Goal: Find specific page/section: Find specific page/section

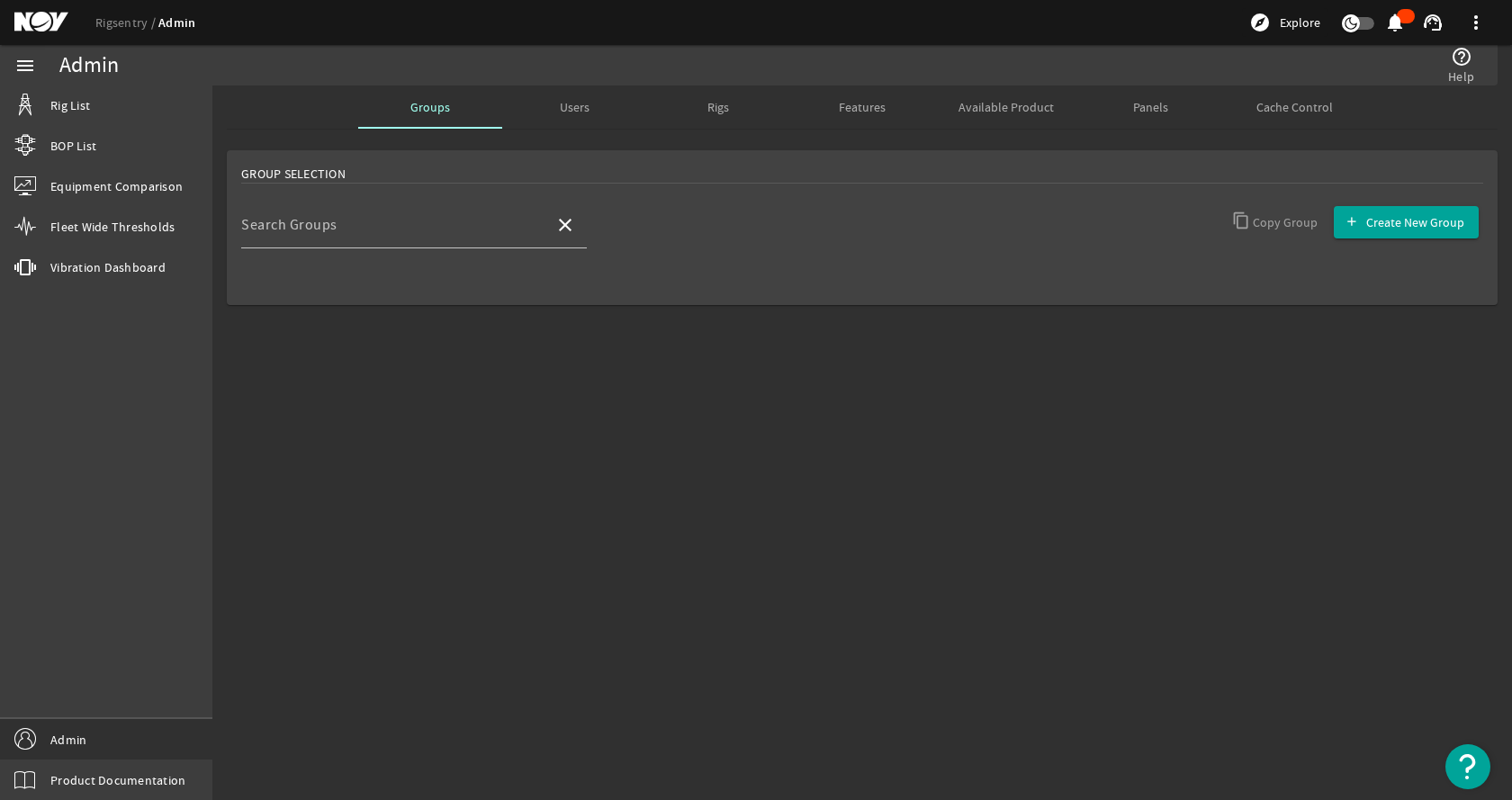
click at [488, 546] on mat-sidenav-content "Admin help_outline Help Groups Users Rigs Features Available Product Panels Cac…" at bounding box center [862, 442] width 1300 height 715
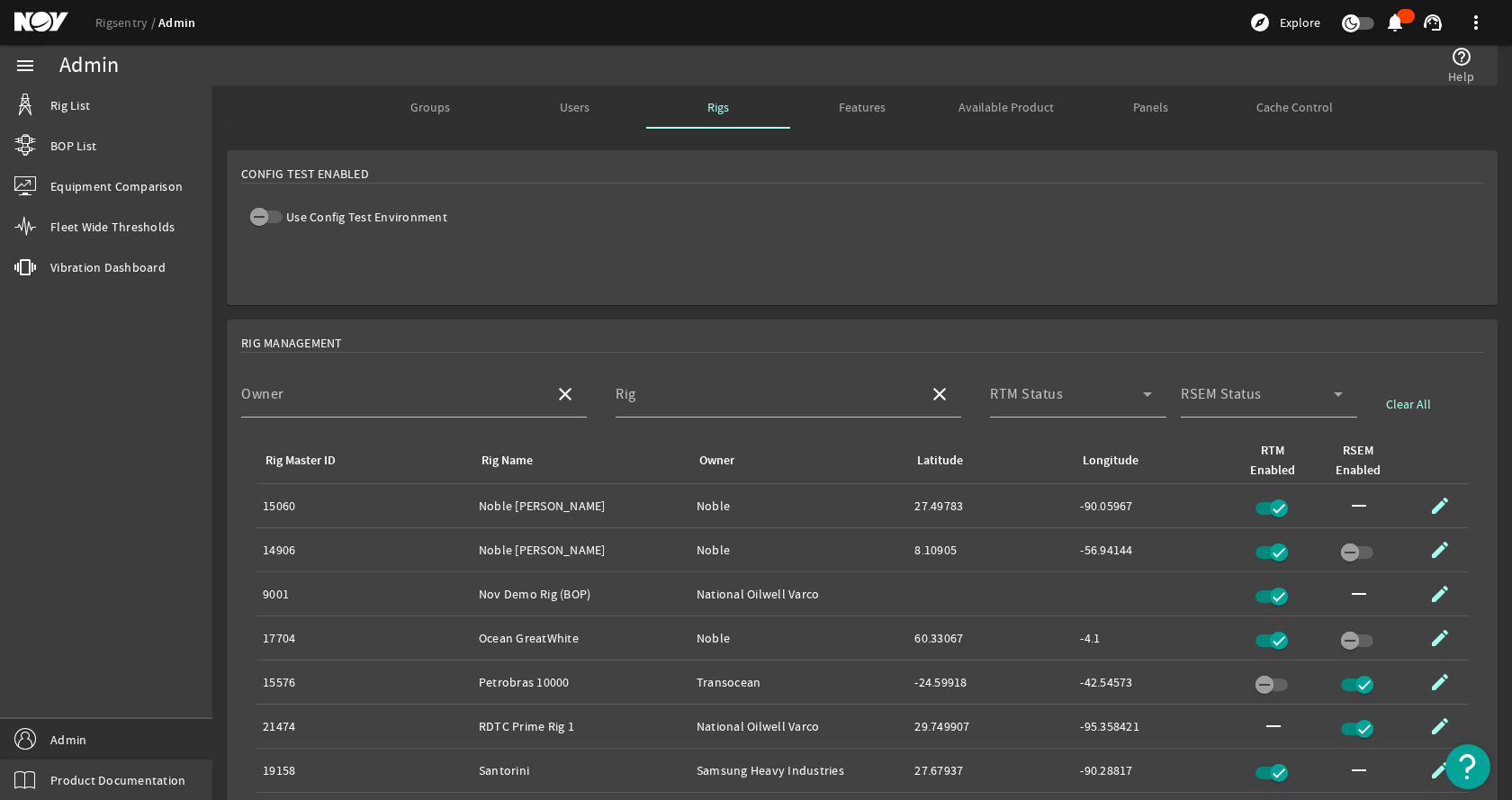
click at [692, 232] on mat-card "Config Test Enabled Use Config Test Environment" at bounding box center [862, 227] width 1271 height 155
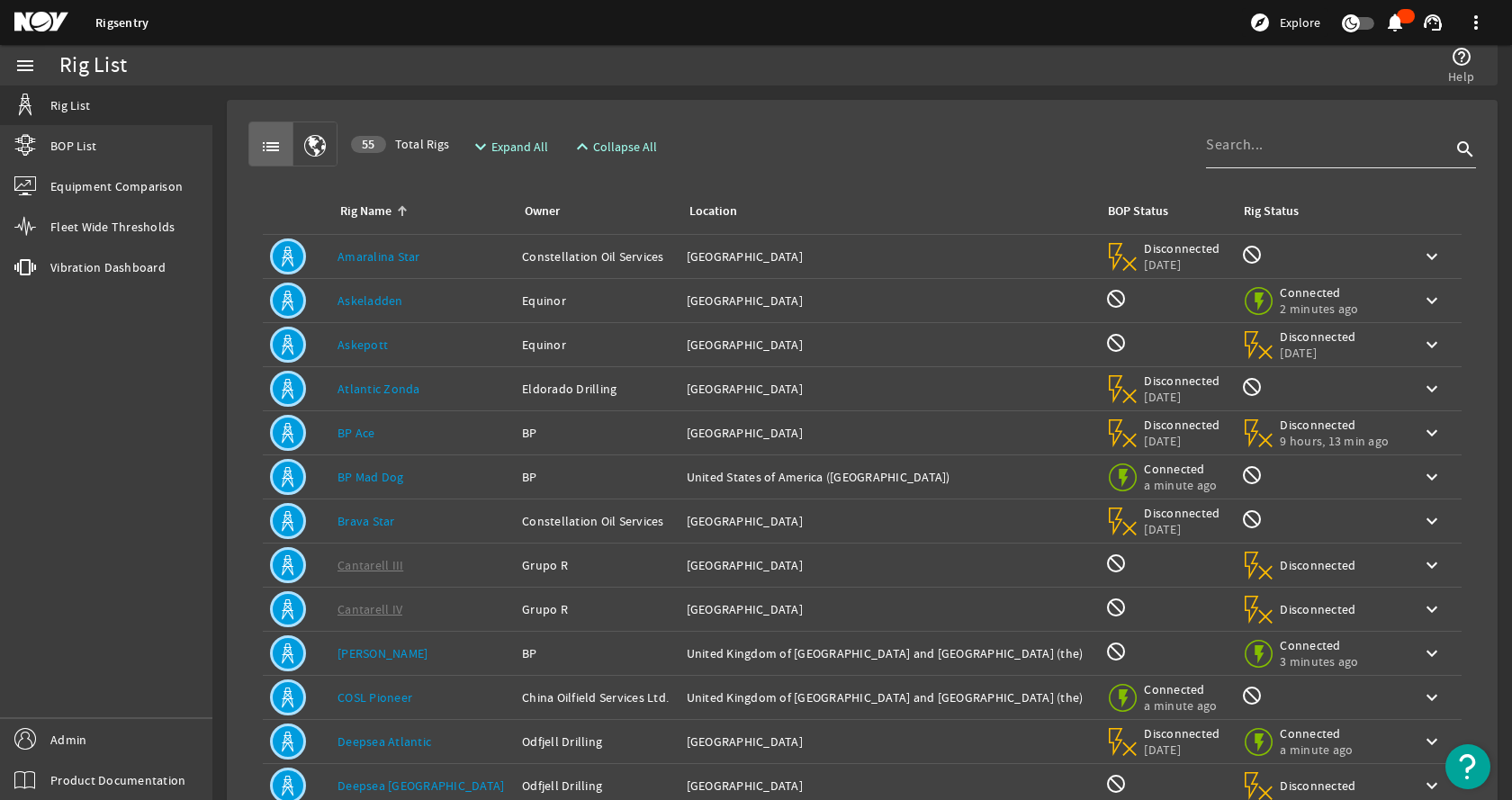
click at [1283, 160] on div at bounding box center [1328, 145] width 244 height 47
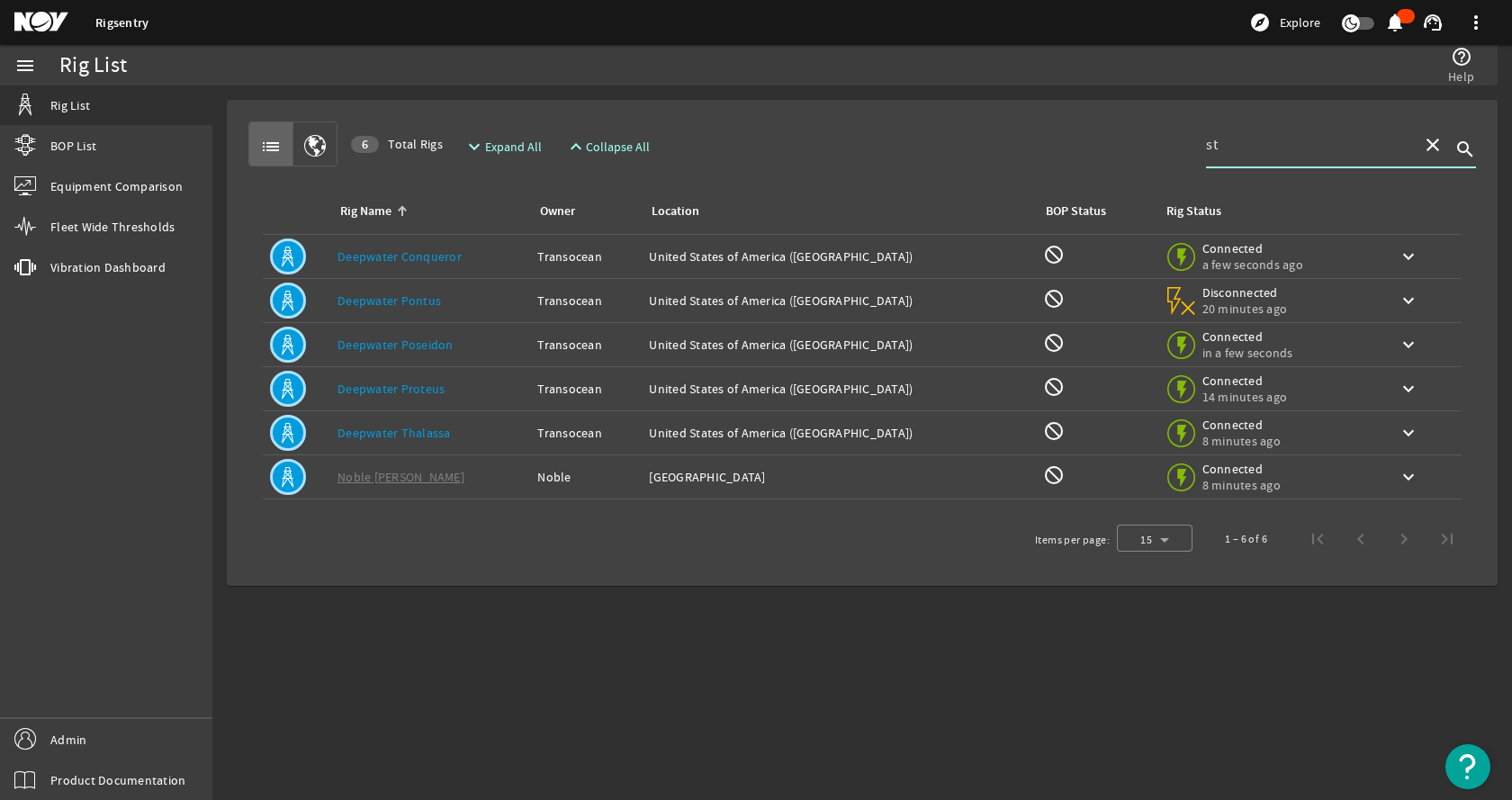
type input "s"
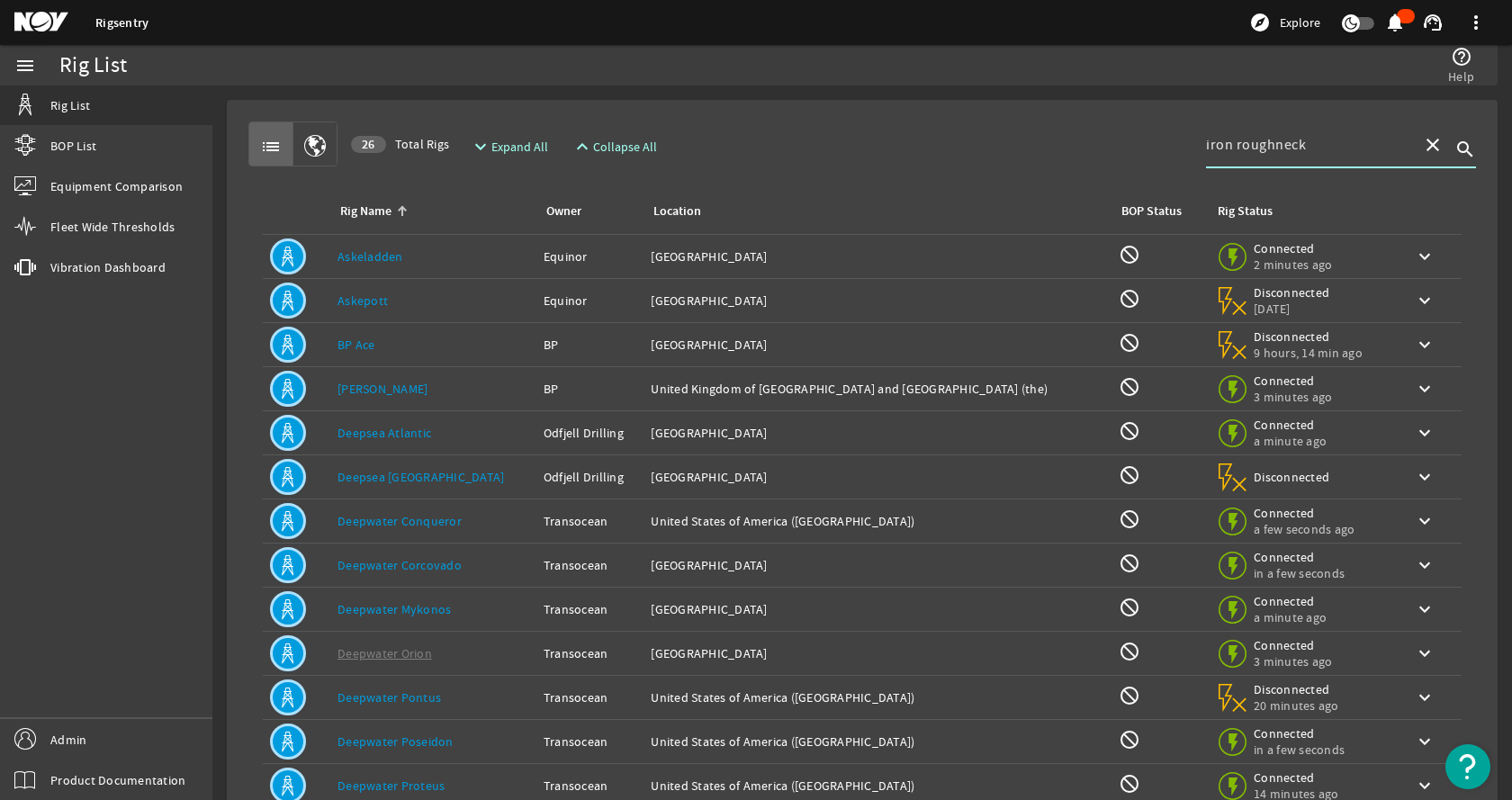
type input "iron roughneck"
click at [508, 144] on span "Expand All" at bounding box center [520, 146] width 57 height 18
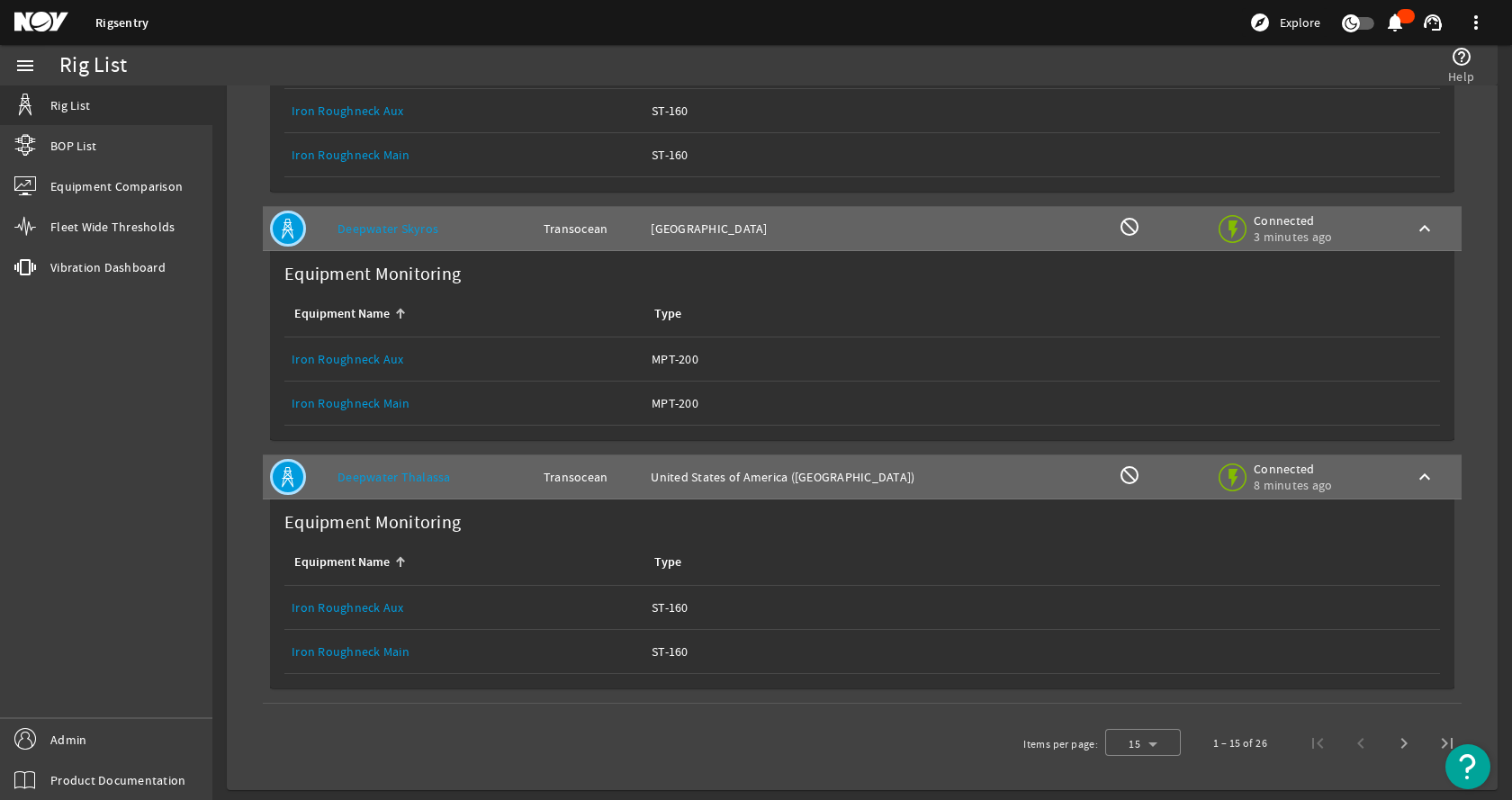
scroll to position [2986, 0]
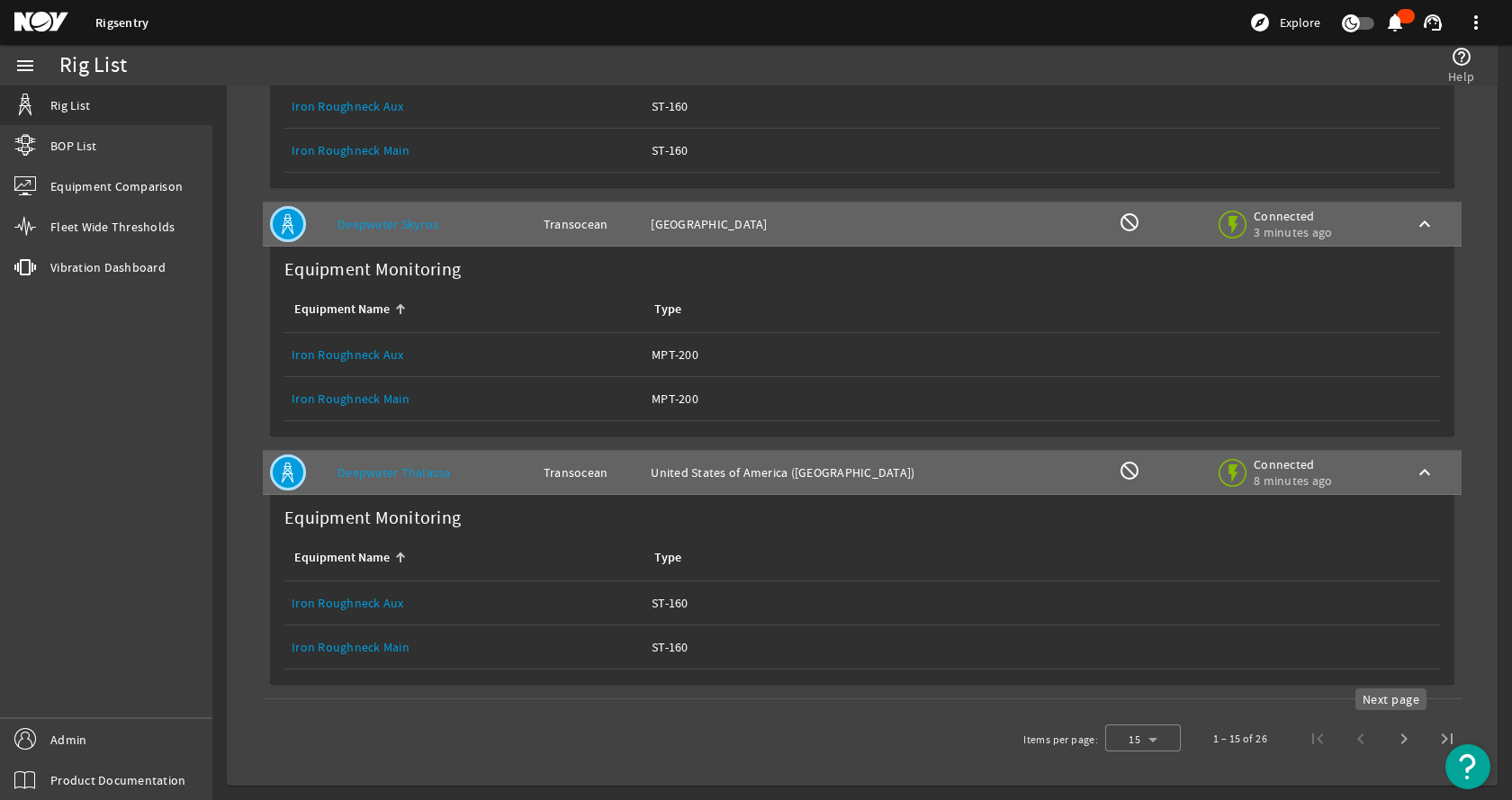
click at [1400, 741] on span "Next page" at bounding box center [1403, 739] width 43 height 43
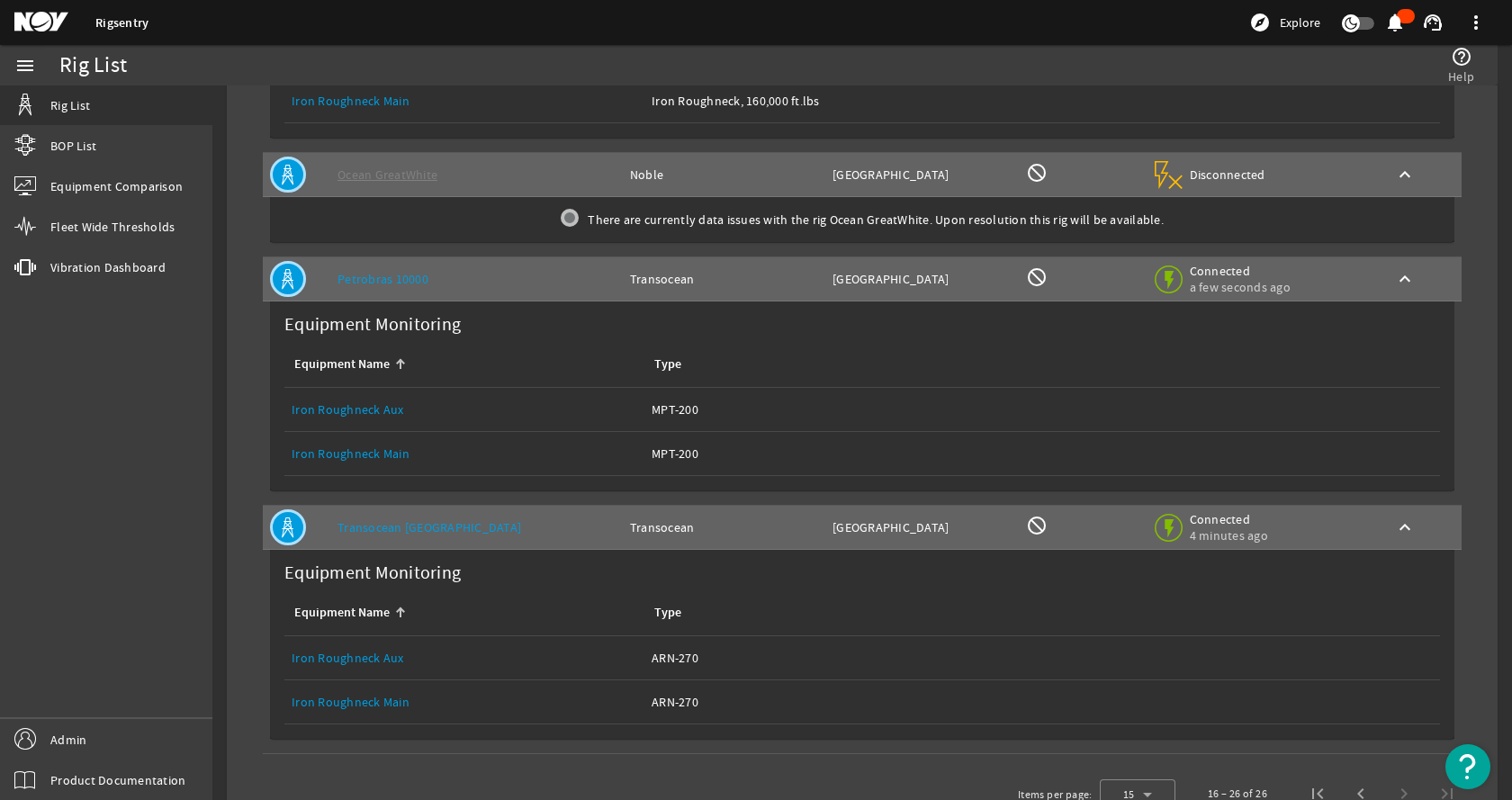
scroll to position [1836, 0]
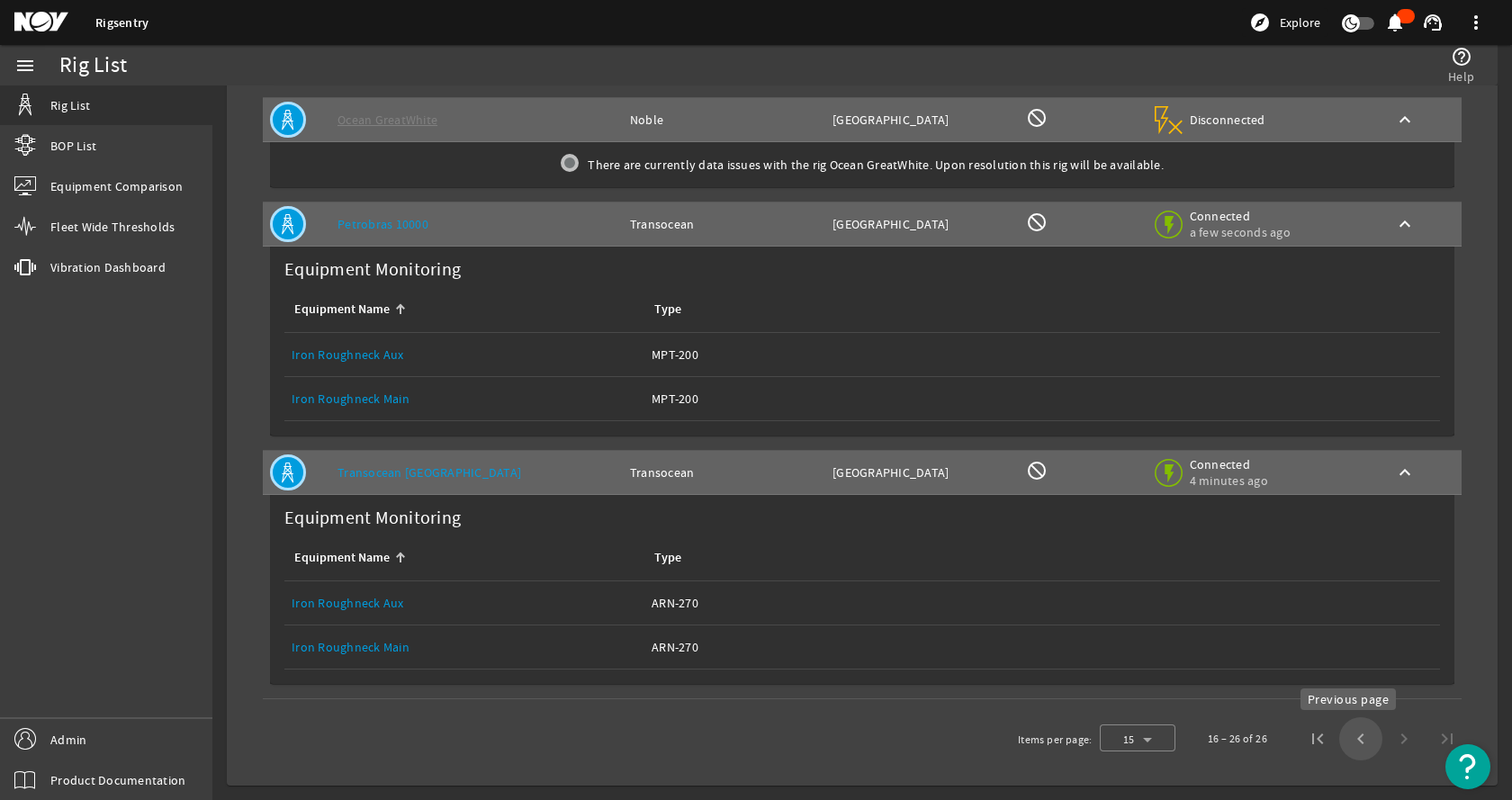
click at [1339, 733] on span "Previous page" at bounding box center [1360, 739] width 43 height 43
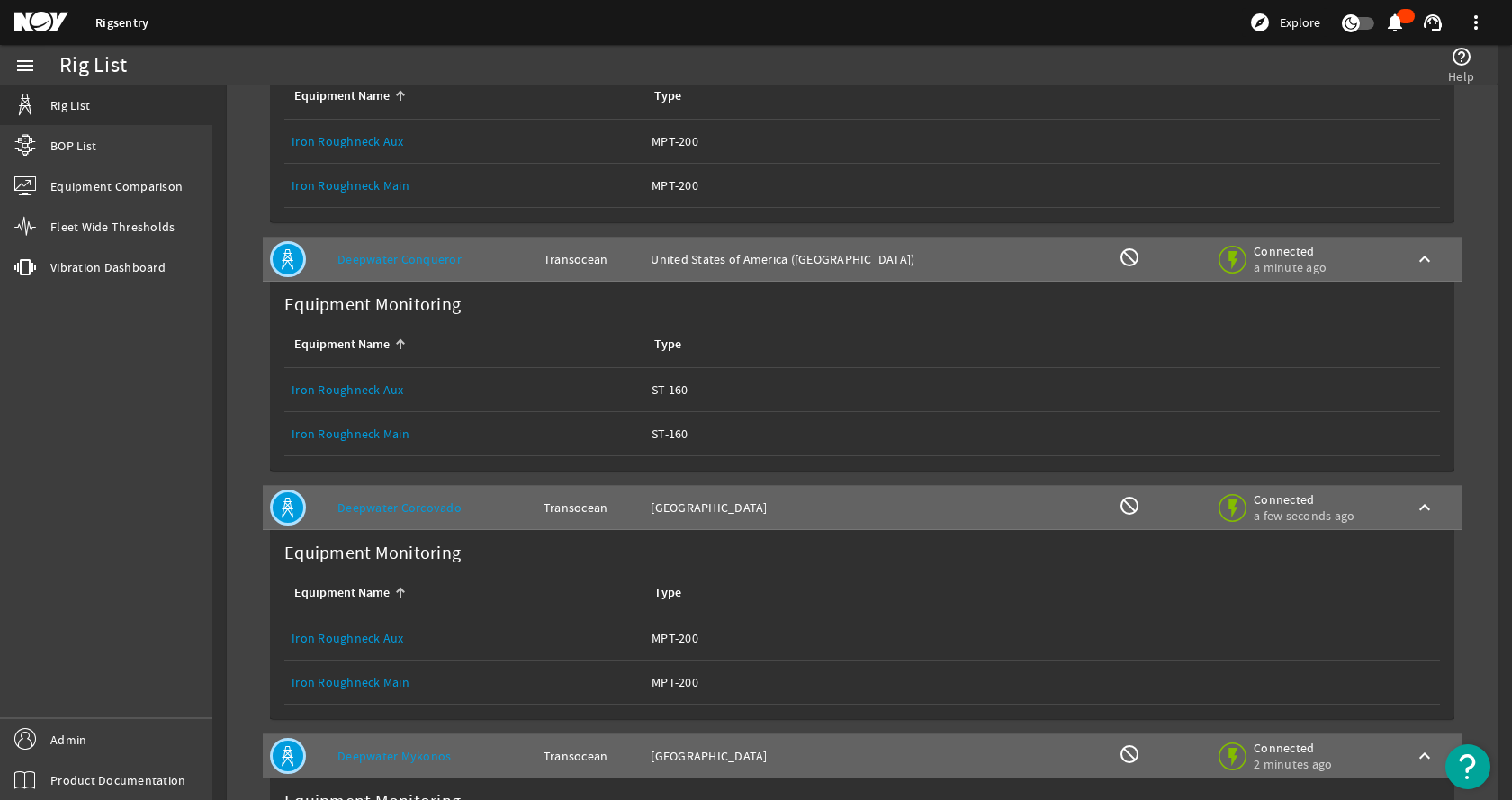
scroll to position [1440, 0]
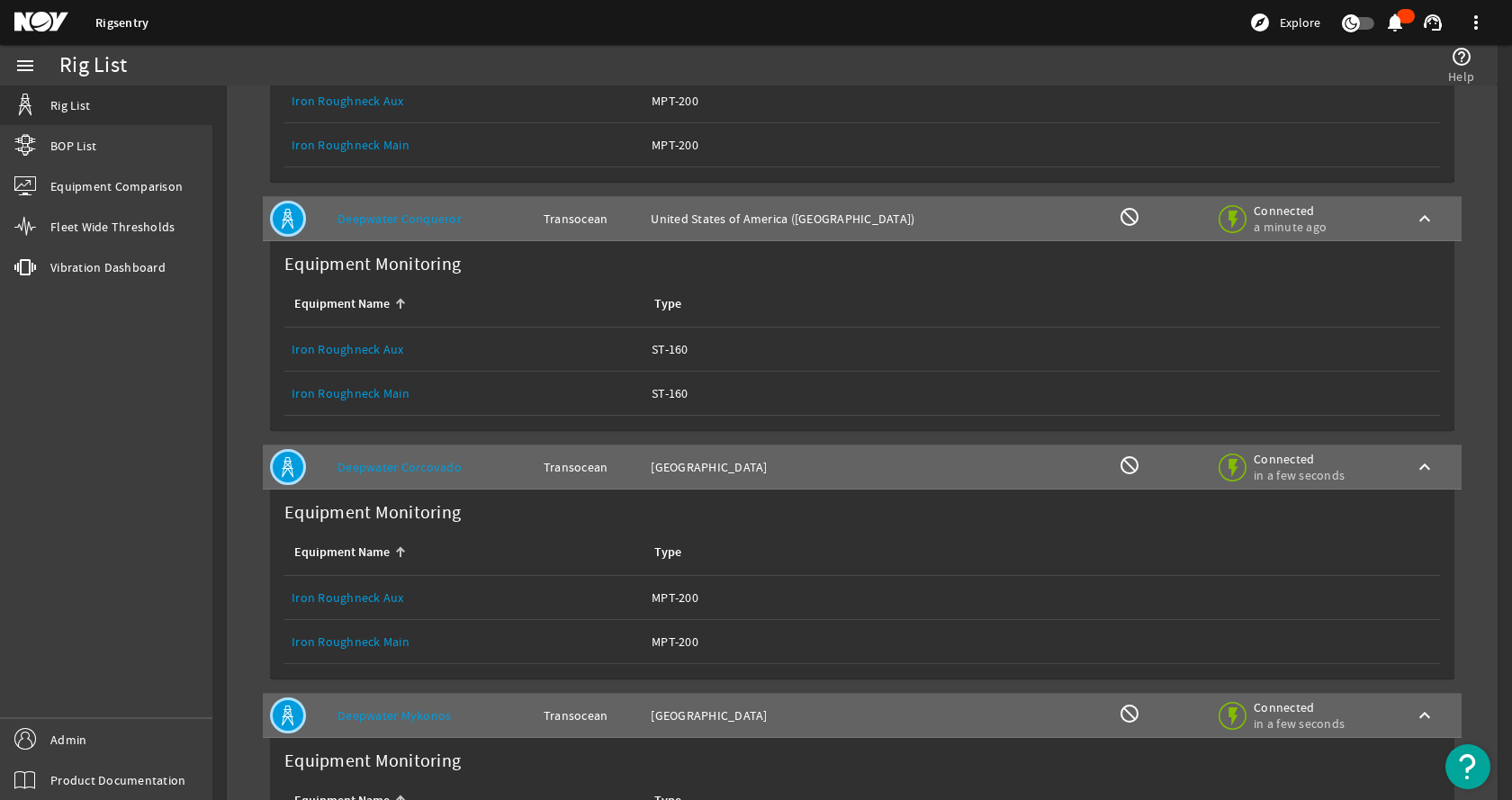
click at [379, 397] on link "Iron Roughneck Main" at bounding box center [351, 394] width 118 height 16
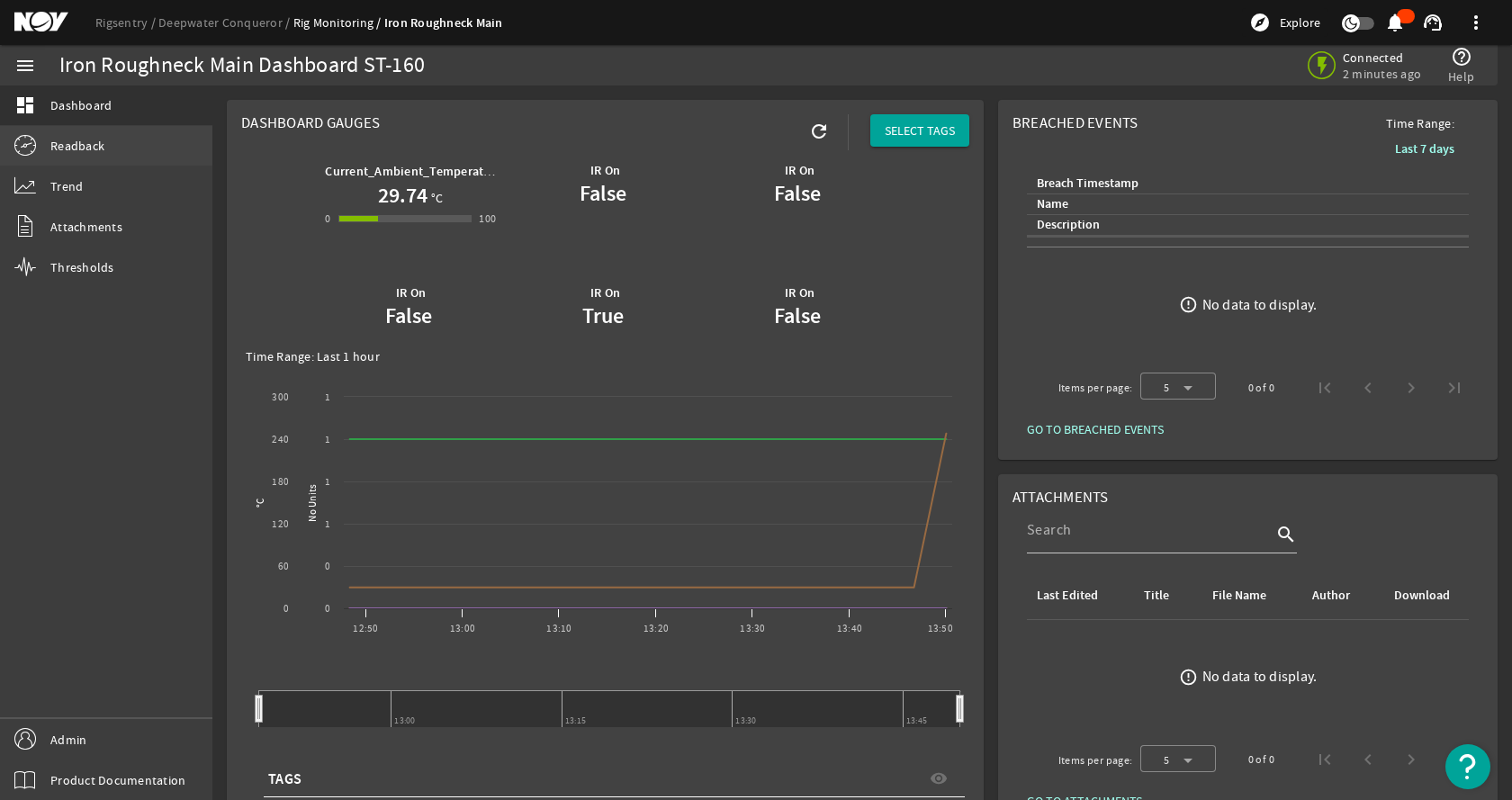
click at [91, 147] on span "Readback" at bounding box center [77, 146] width 54 height 18
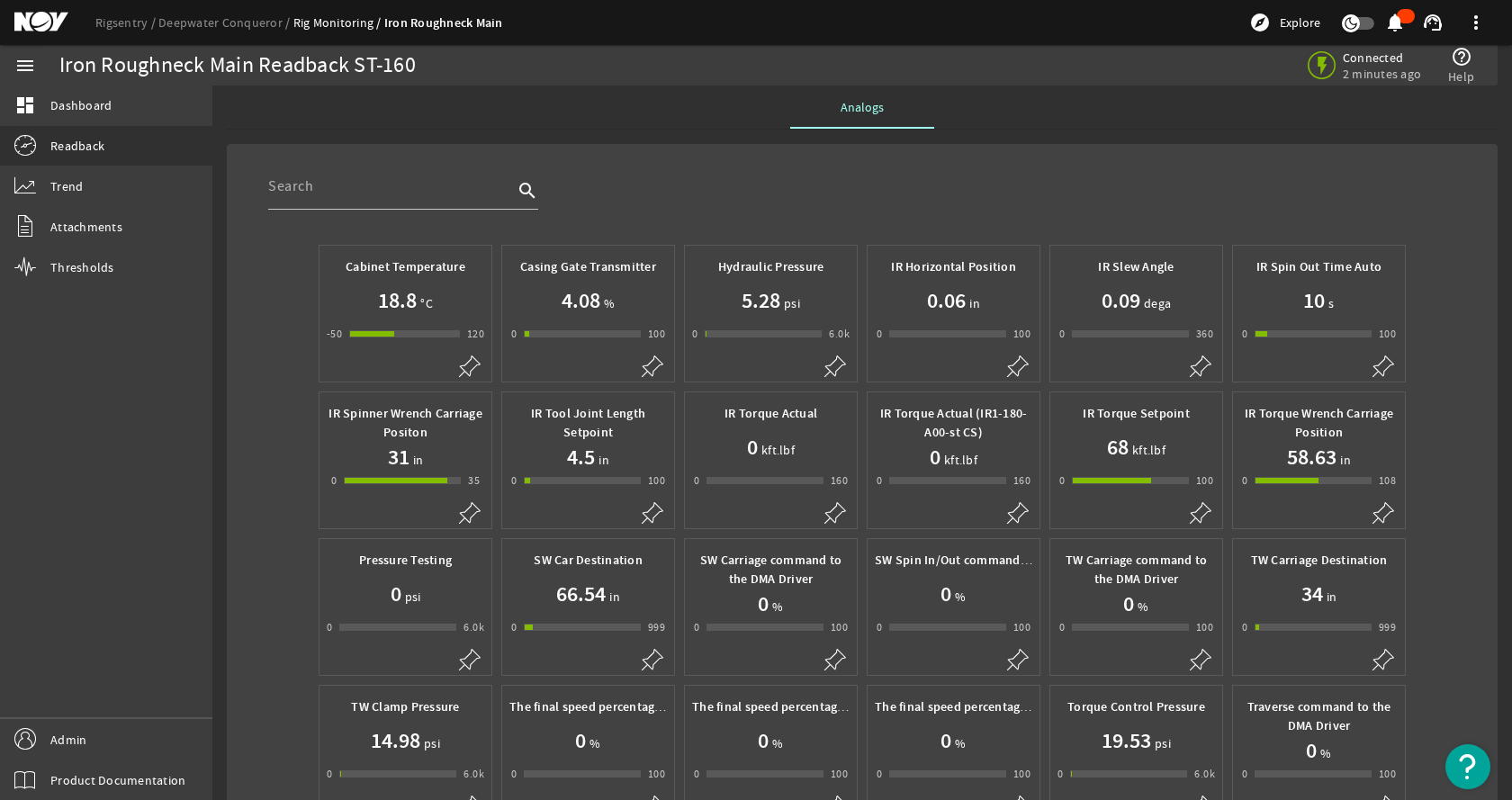
click at [120, 421] on div "menu dashboard Dashboard Readback Trend Attachments Thresholds Admin Product Do…" at bounding box center [106, 422] width 212 height 755
click at [113, 19] on link "Rigsentry" at bounding box center [126, 23] width 63 height 16
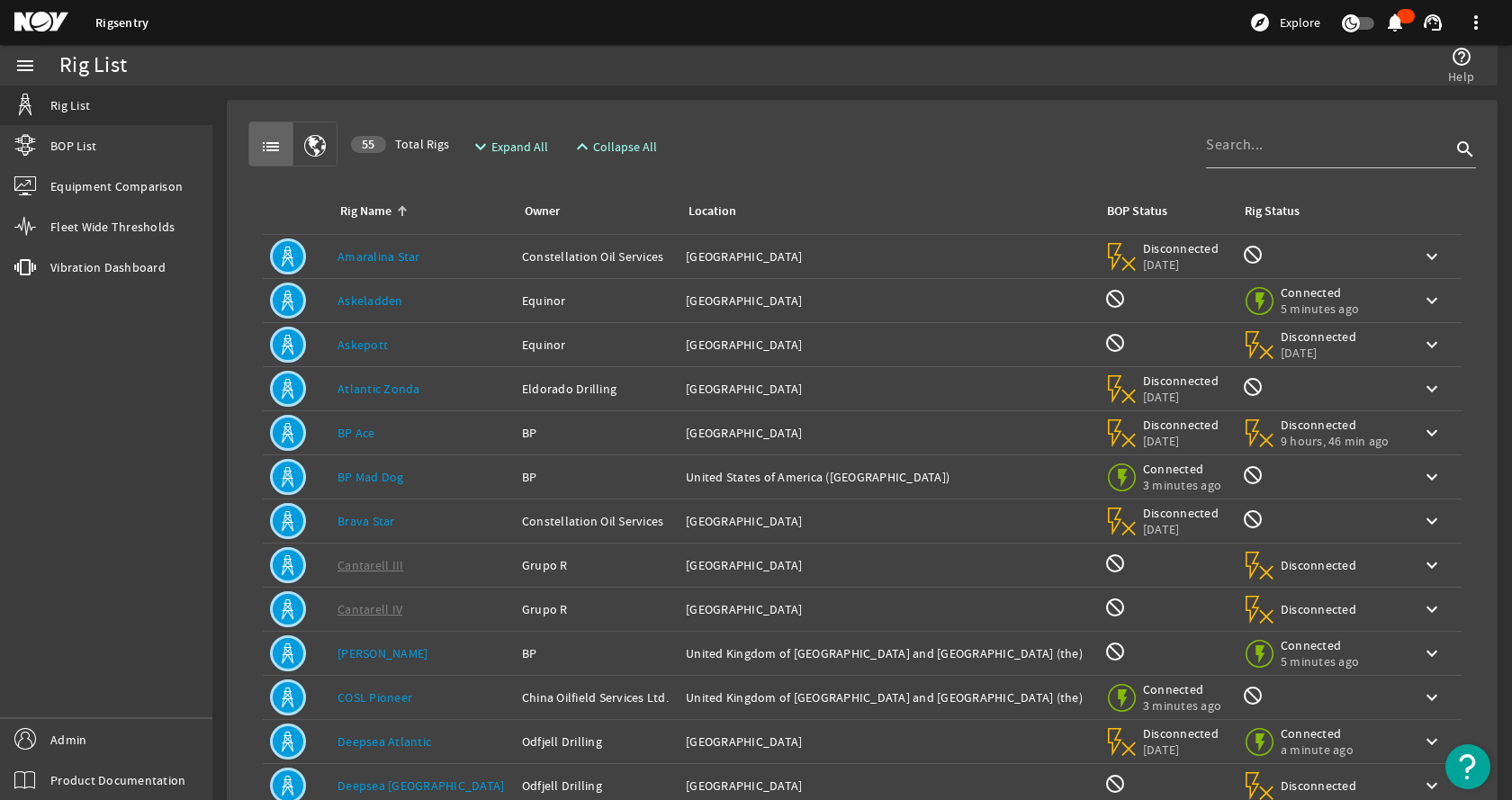
click at [869, 121] on div "list 55 Total Rigs expand_more Expand All expand_less Collapse All search Rig N…" at bounding box center [862, 541] width 1242 height 854
click at [1234, 139] on input at bounding box center [1328, 146] width 244 height 22
click at [1239, 147] on input at bounding box center [1328, 146] width 244 height 22
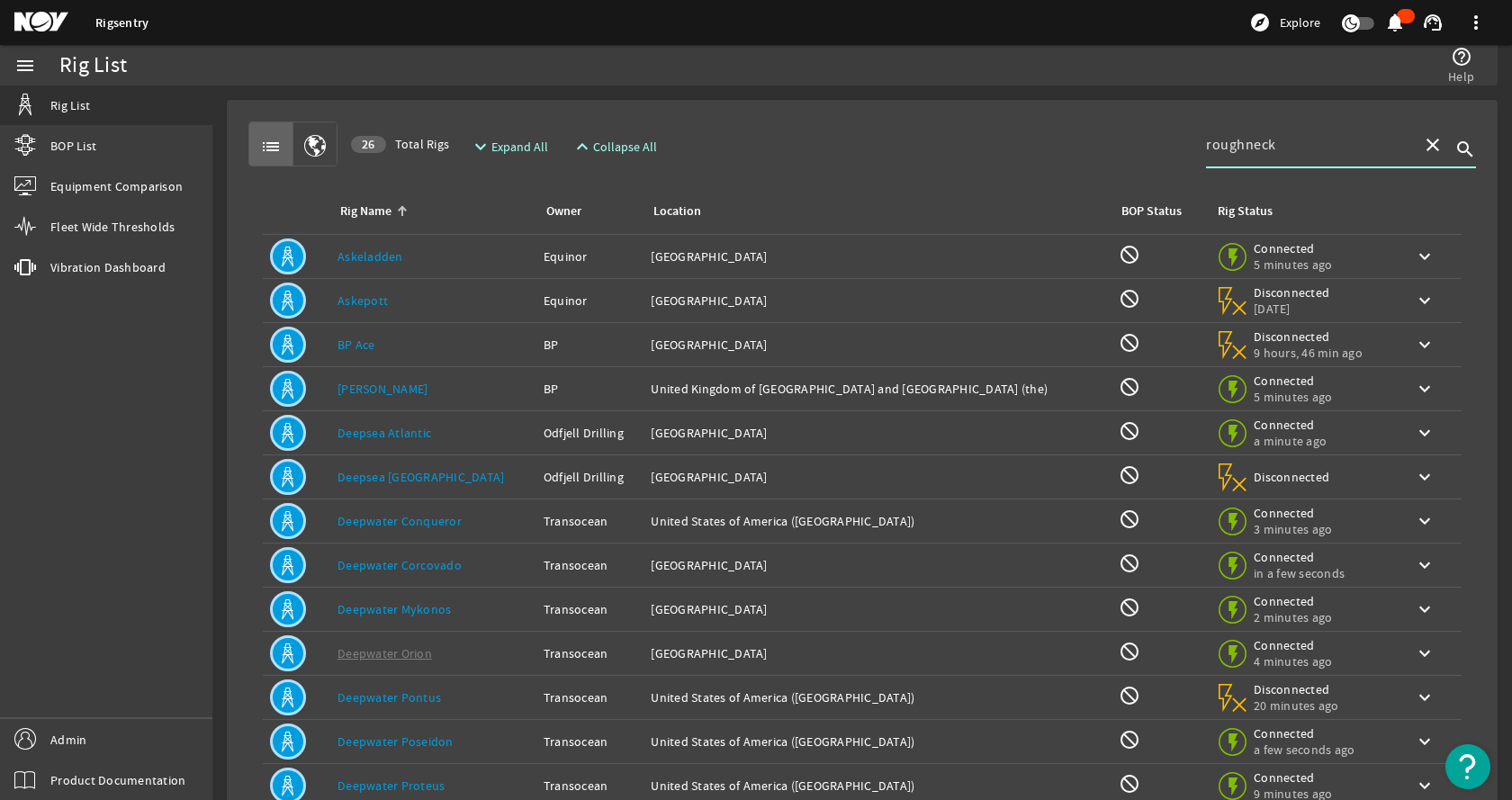
type input "roughneck"
click at [513, 146] on span "Expand All" at bounding box center [520, 146] width 57 height 18
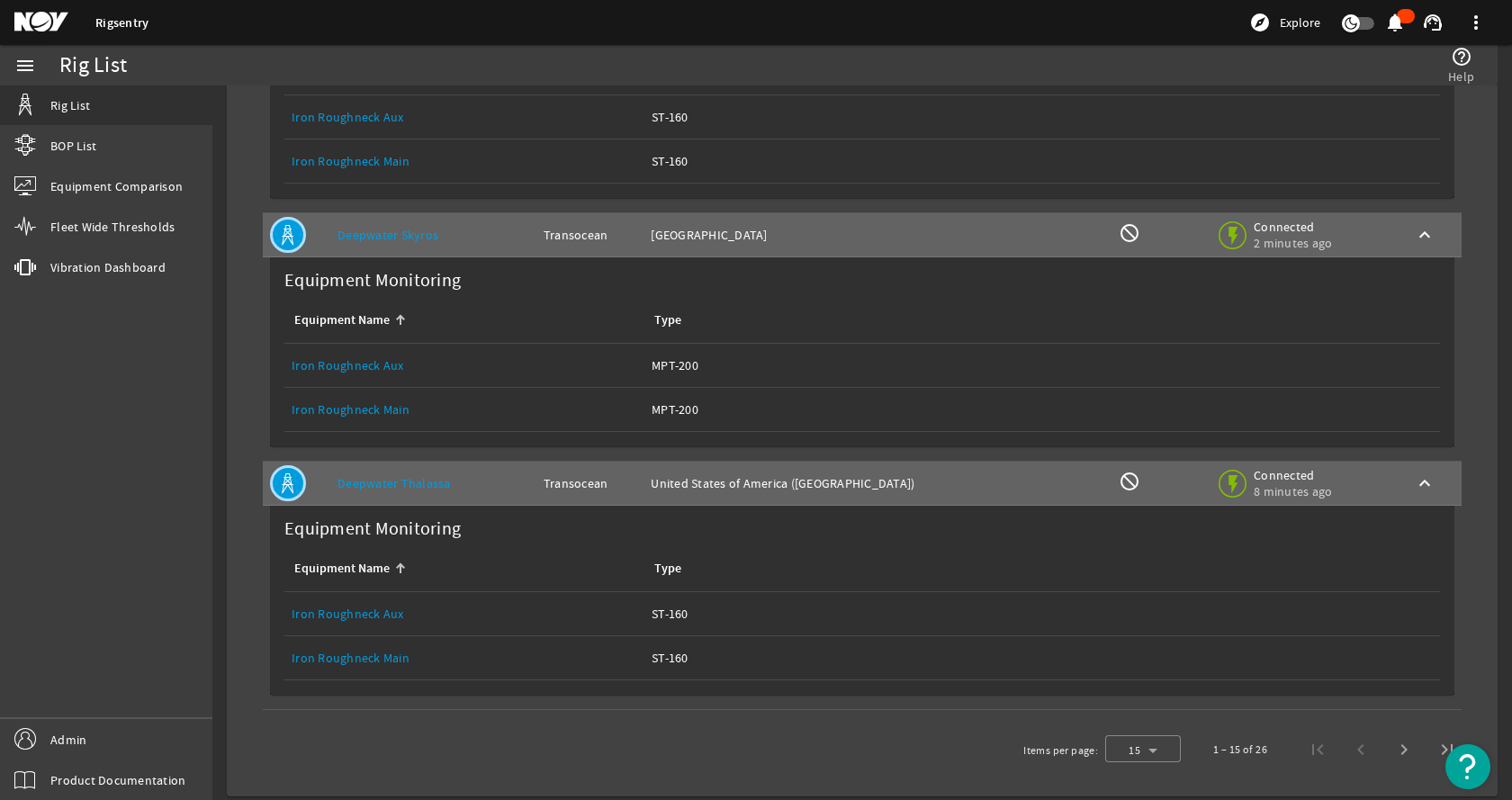
scroll to position [2986, 0]
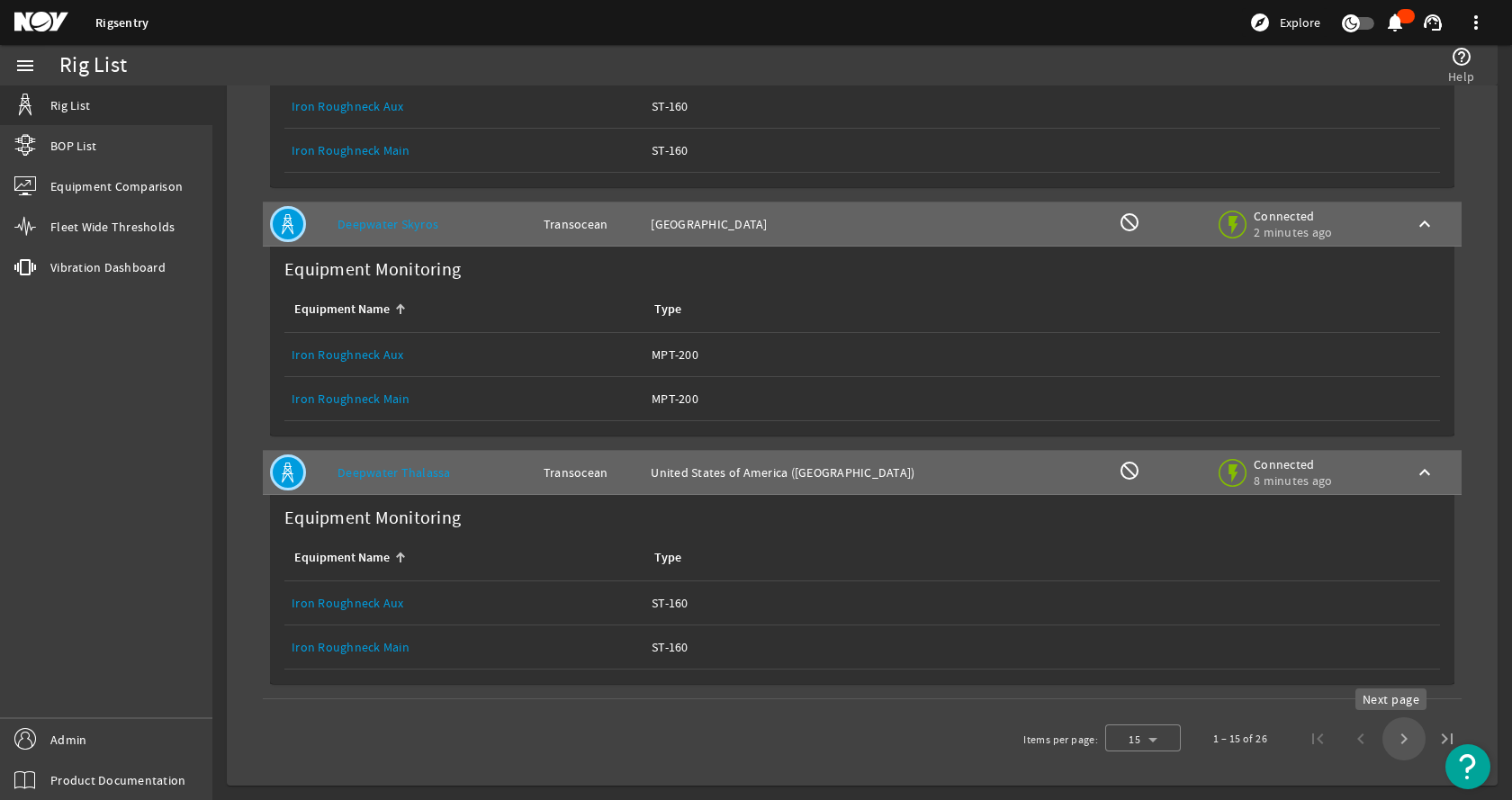
click at [1395, 734] on span "Next page" at bounding box center [1403, 739] width 43 height 43
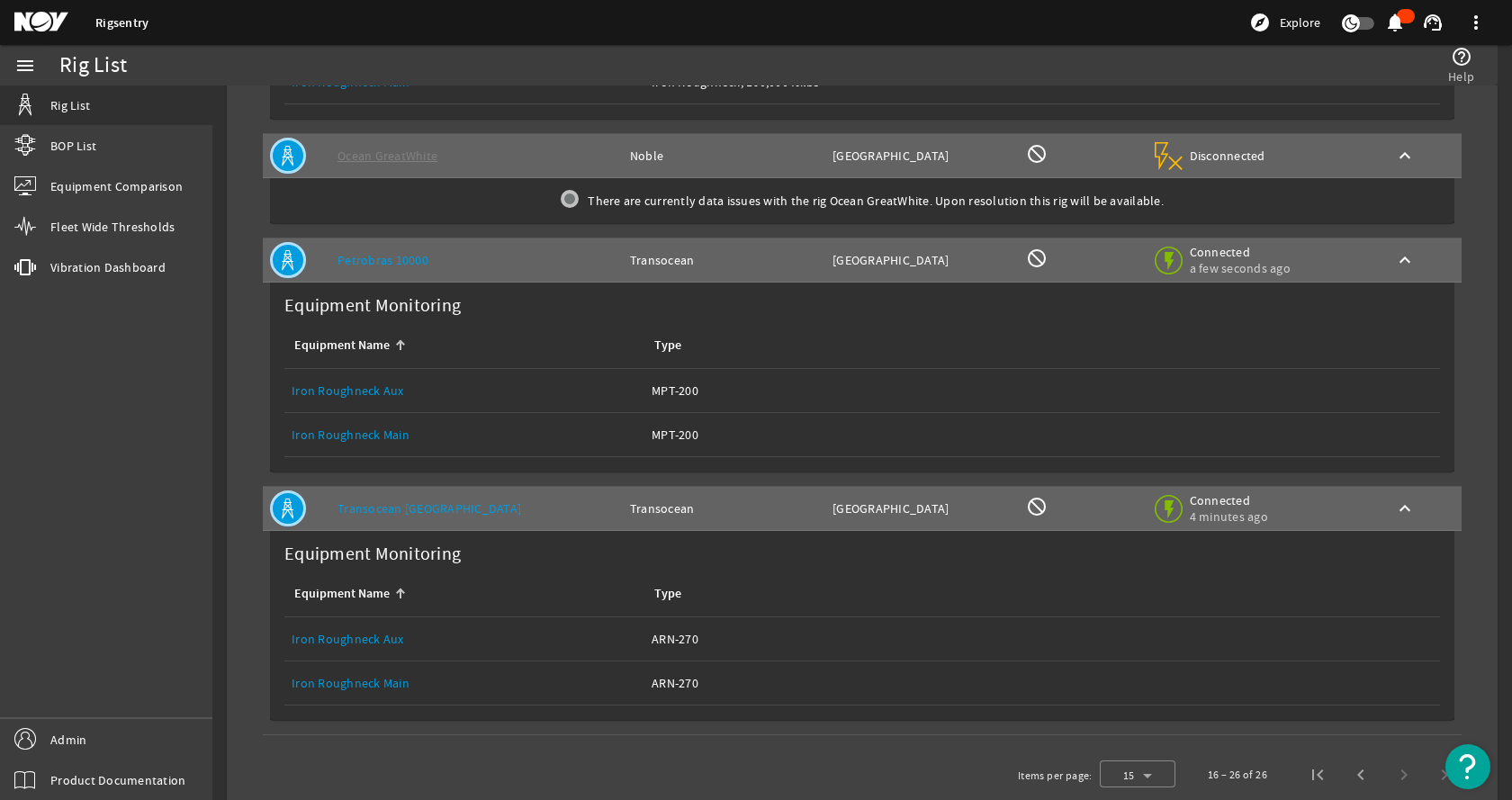
scroll to position [1836, 0]
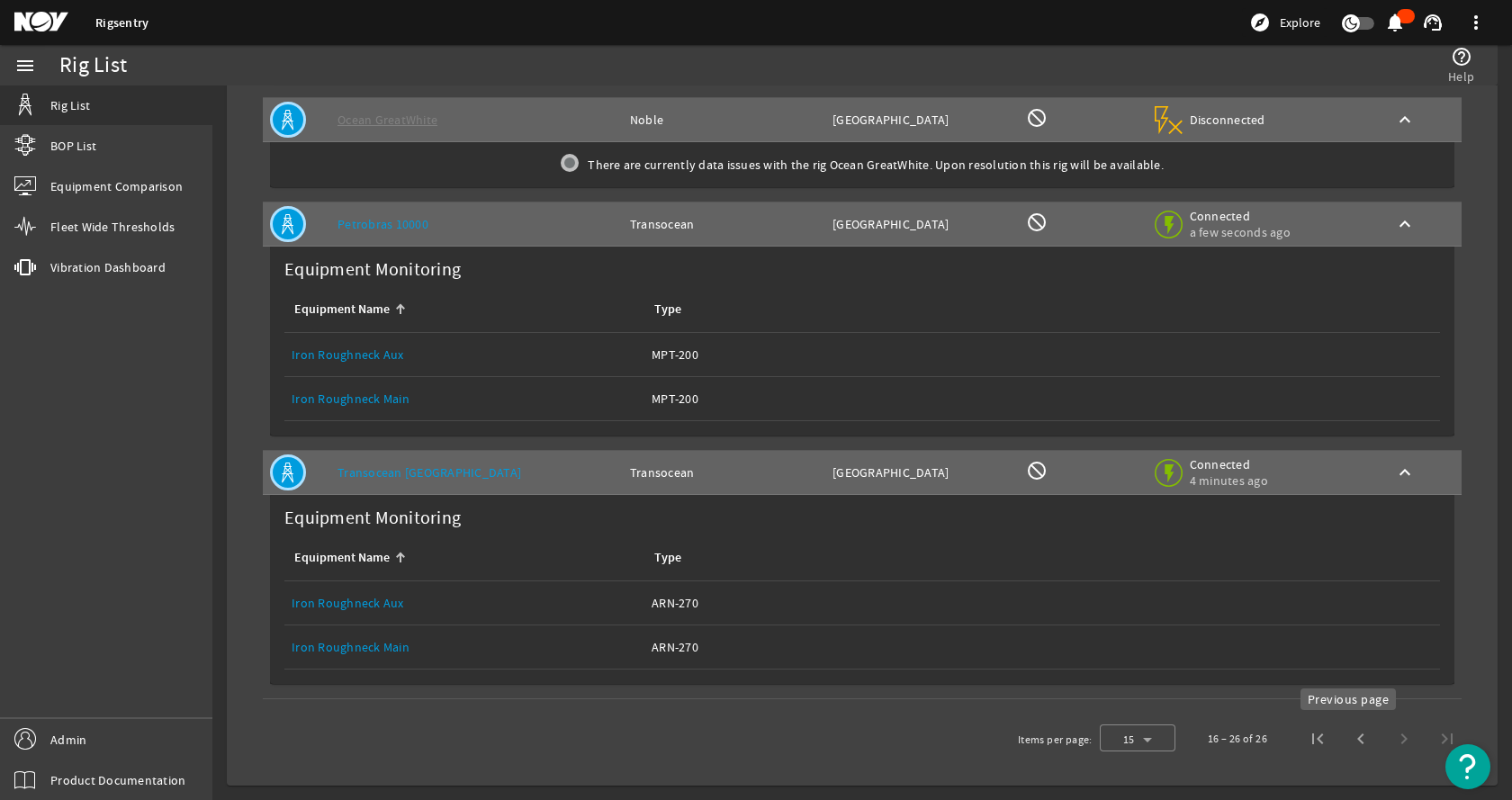
click at [1355, 733] on span "Previous page" at bounding box center [1360, 739] width 43 height 43
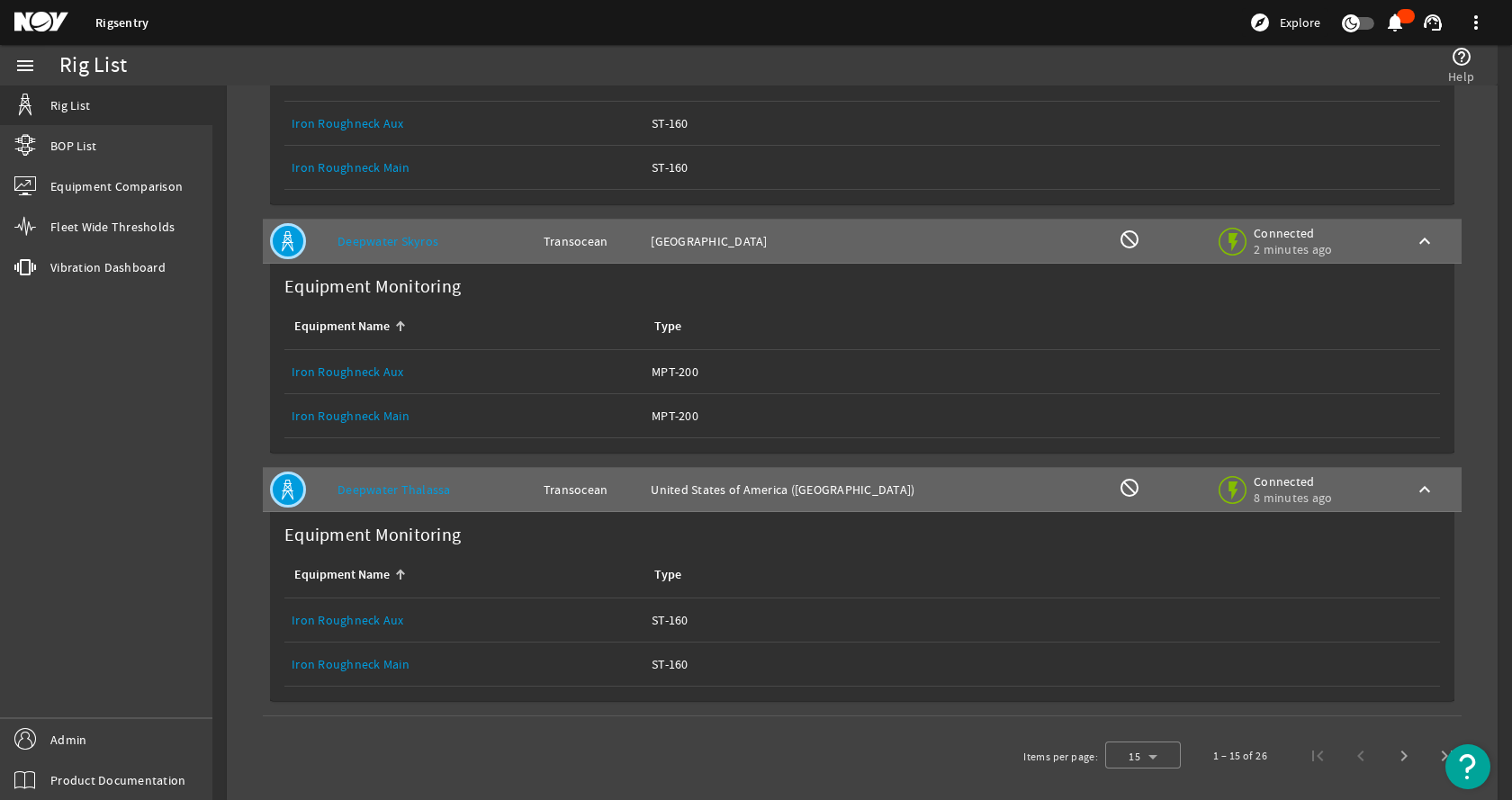
scroll to position [2970, 0]
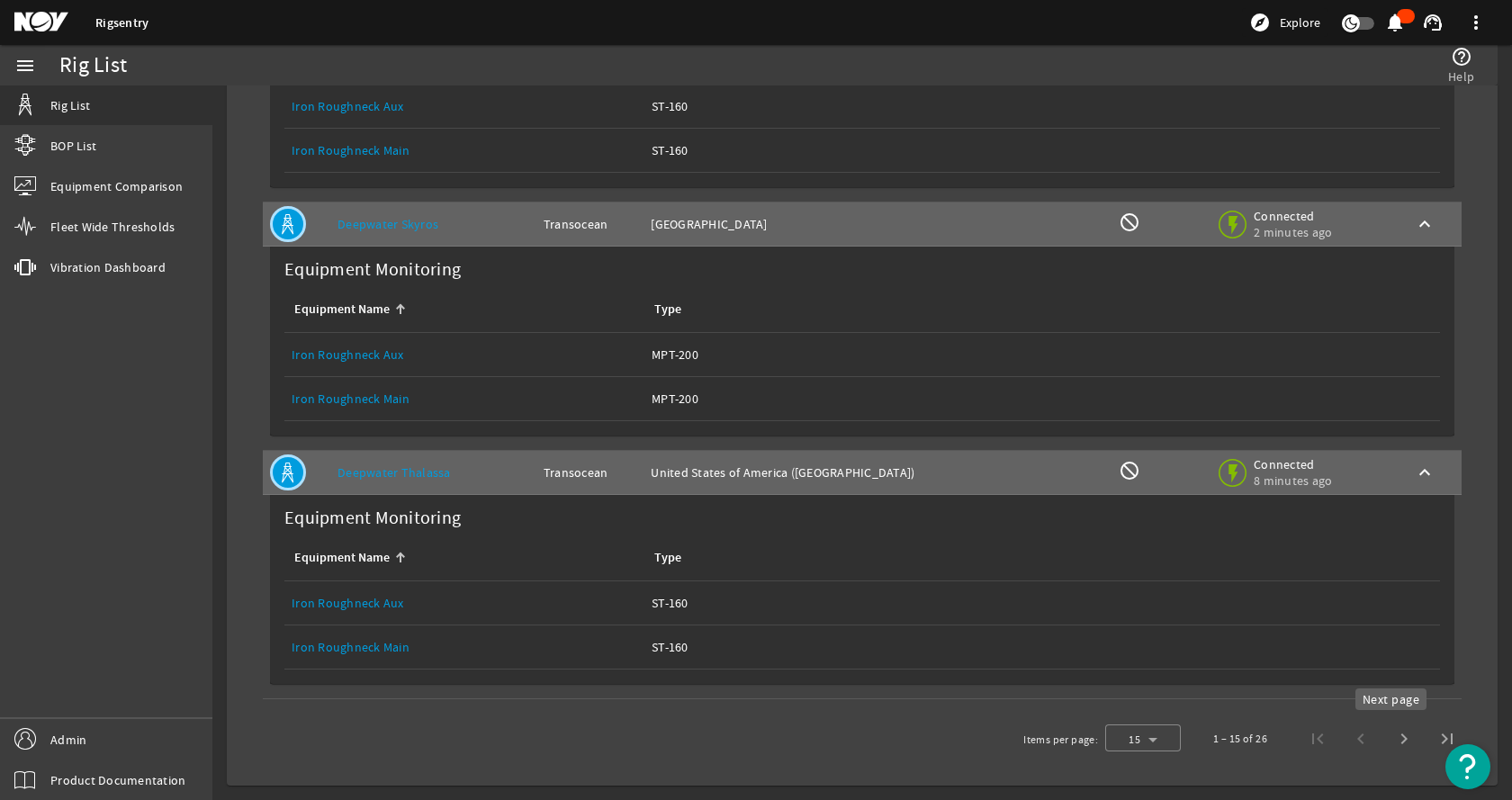
drag, startPoint x: 1395, startPoint y: 741, endPoint x: 1365, endPoint y: 729, distance: 32.3
click at [1395, 741] on span "Next page" at bounding box center [1403, 739] width 43 height 43
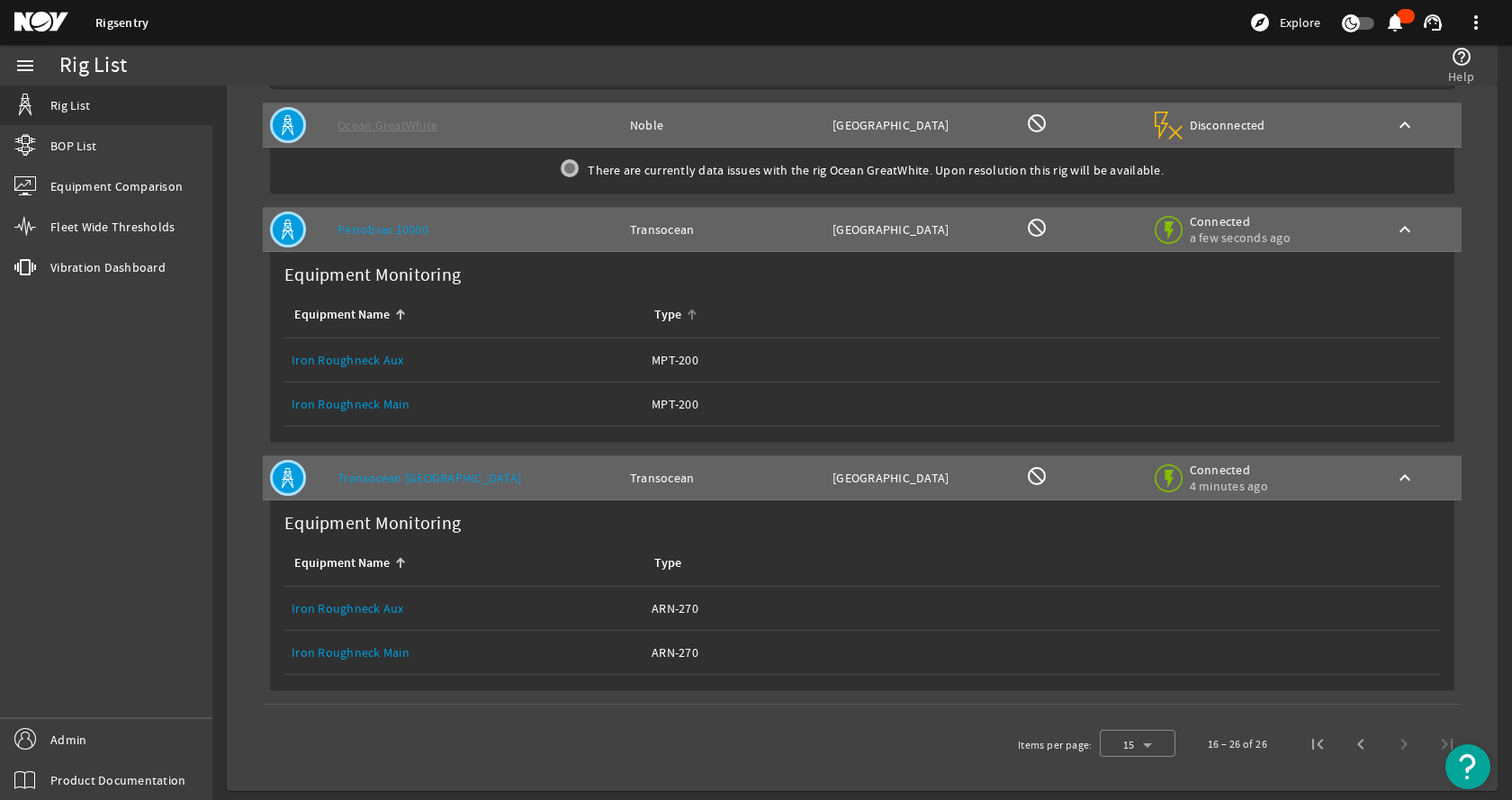
scroll to position [1836, 0]
